Goal: Task Accomplishment & Management: Use online tool/utility

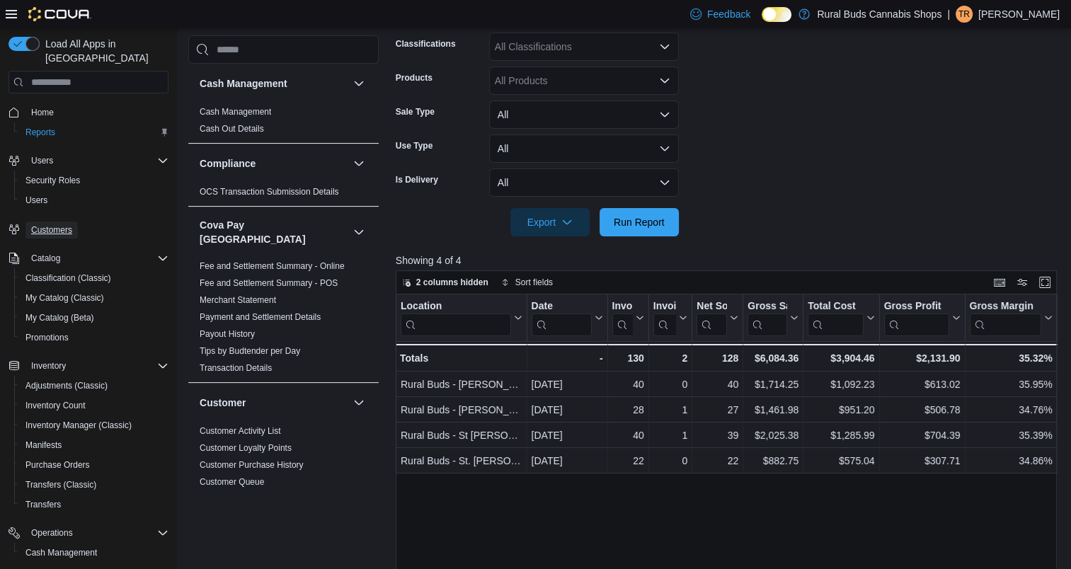
click at [64, 224] on span "Customers" at bounding box center [51, 229] width 41 height 11
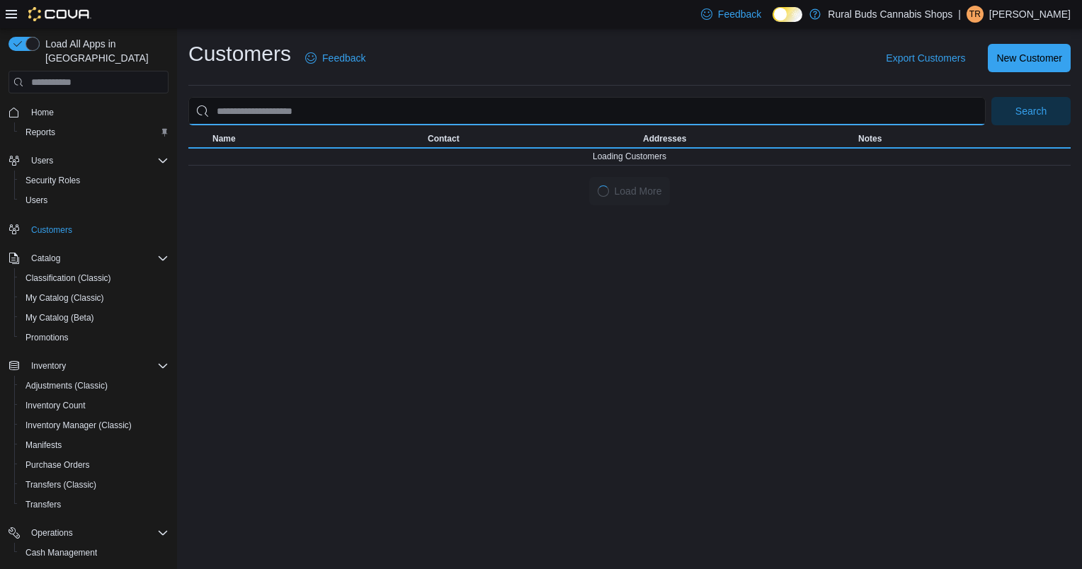
click at [355, 110] on input "search" at bounding box center [586, 111] width 797 height 28
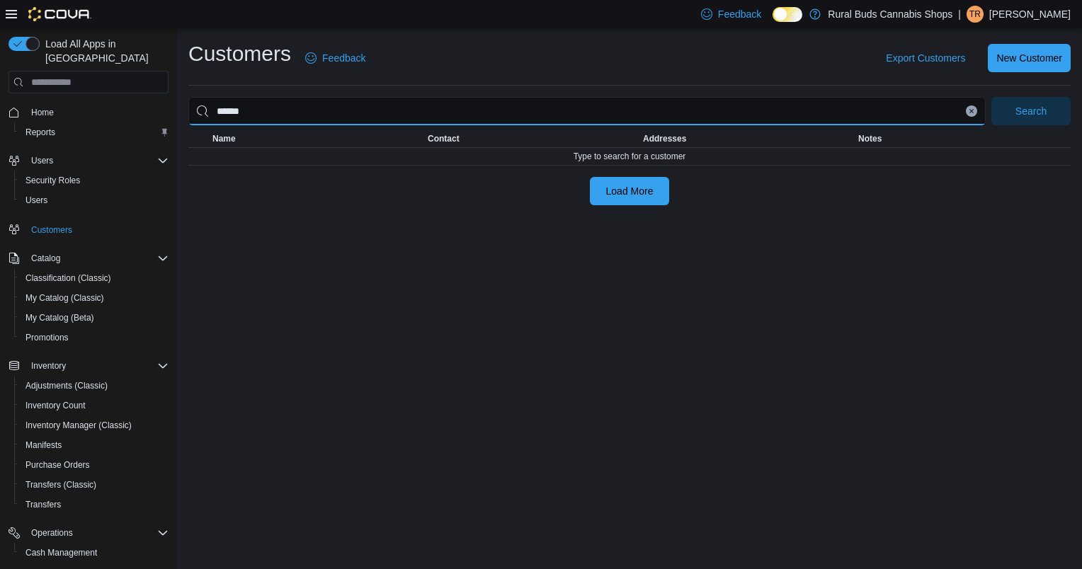
type input "******"
click at [991, 97] on button "Search" at bounding box center [1030, 111] width 79 height 28
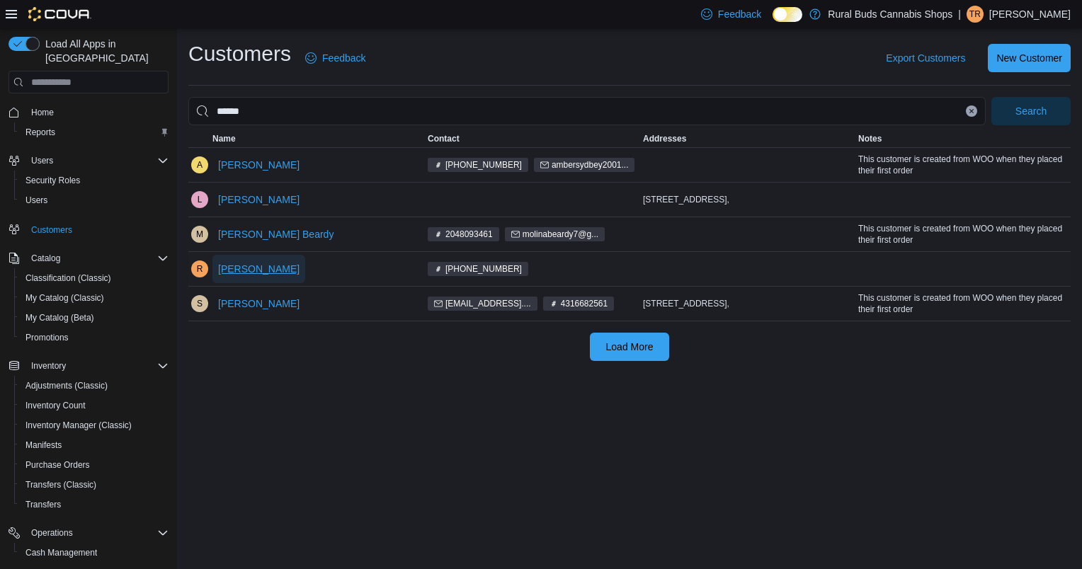
click at [258, 268] on span "[PERSON_NAME]" at bounding box center [258, 269] width 81 height 14
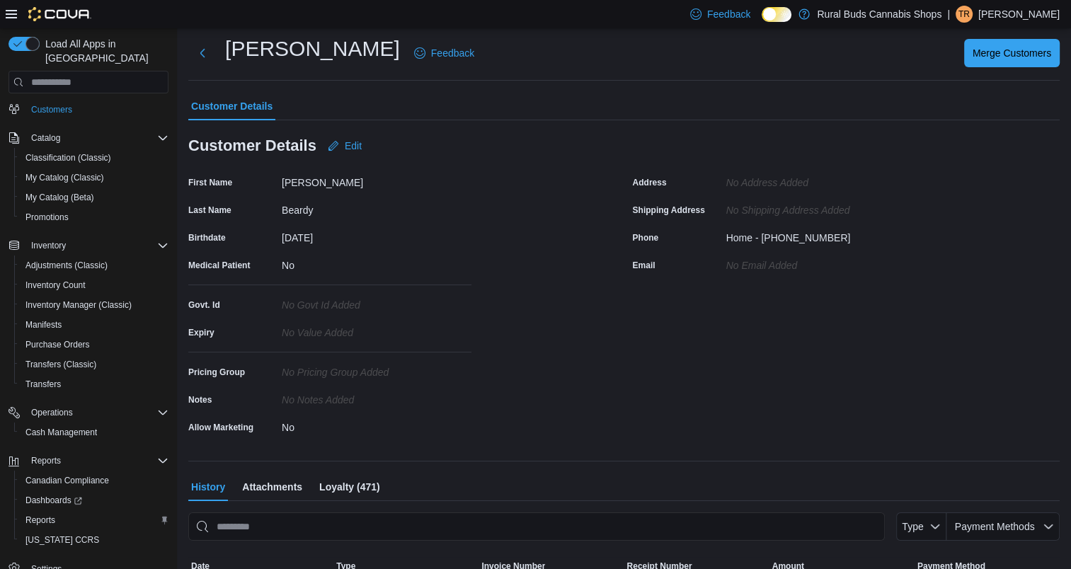
scroll to position [133, 0]
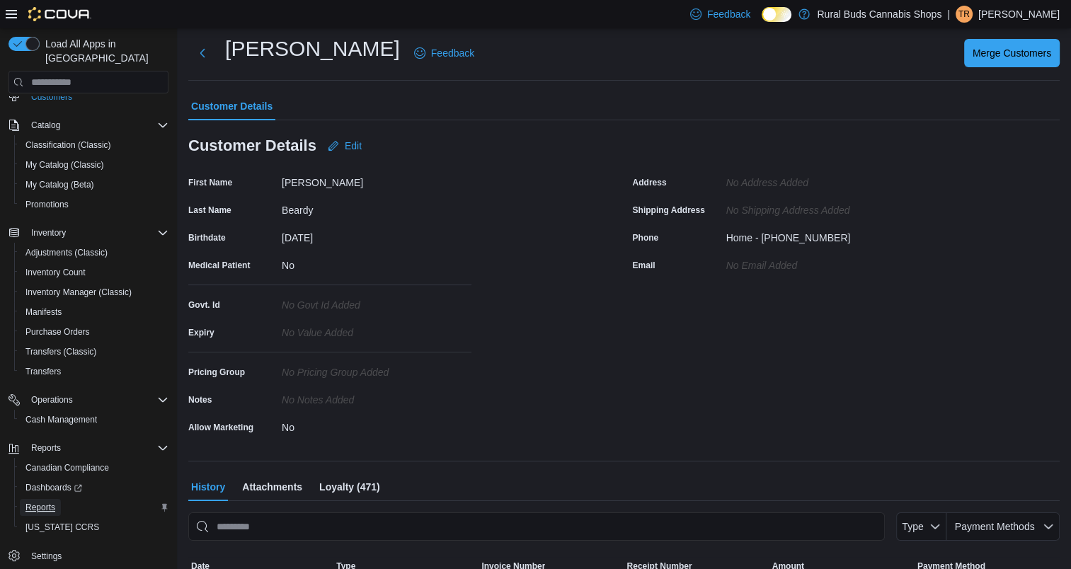
click at [50, 502] on span "Reports" at bounding box center [40, 507] width 30 height 11
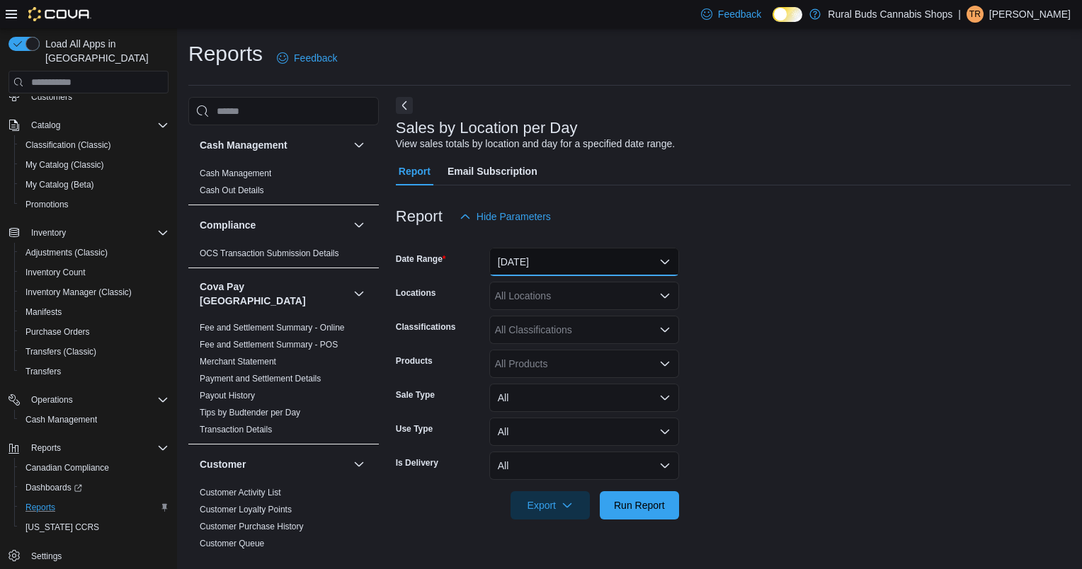
click at [510, 262] on button "[DATE]" at bounding box center [584, 262] width 190 height 28
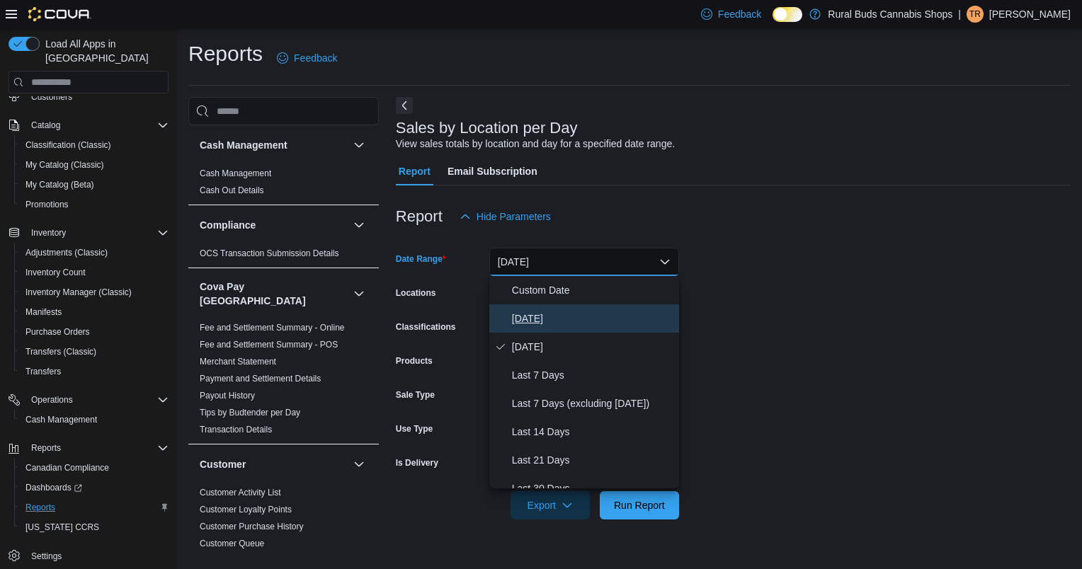
click at [543, 304] on button "[DATE]" at bounding box center [584, 318] width 190 height 28
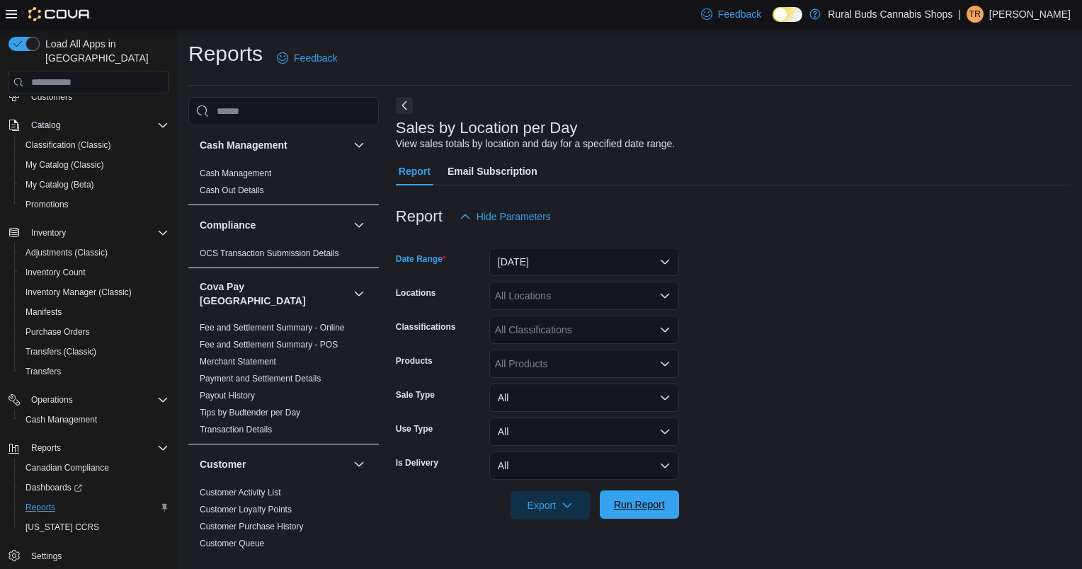
click at [639, 498] on span "Run Report" at bounding box center [639, 505] width 51 height 14
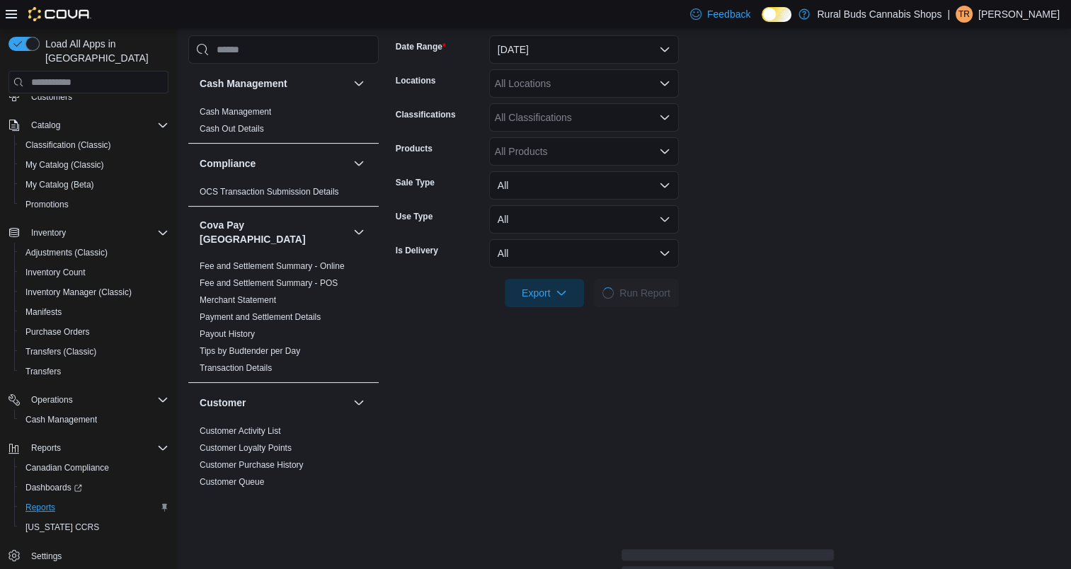
scroll to position [283, 0]
